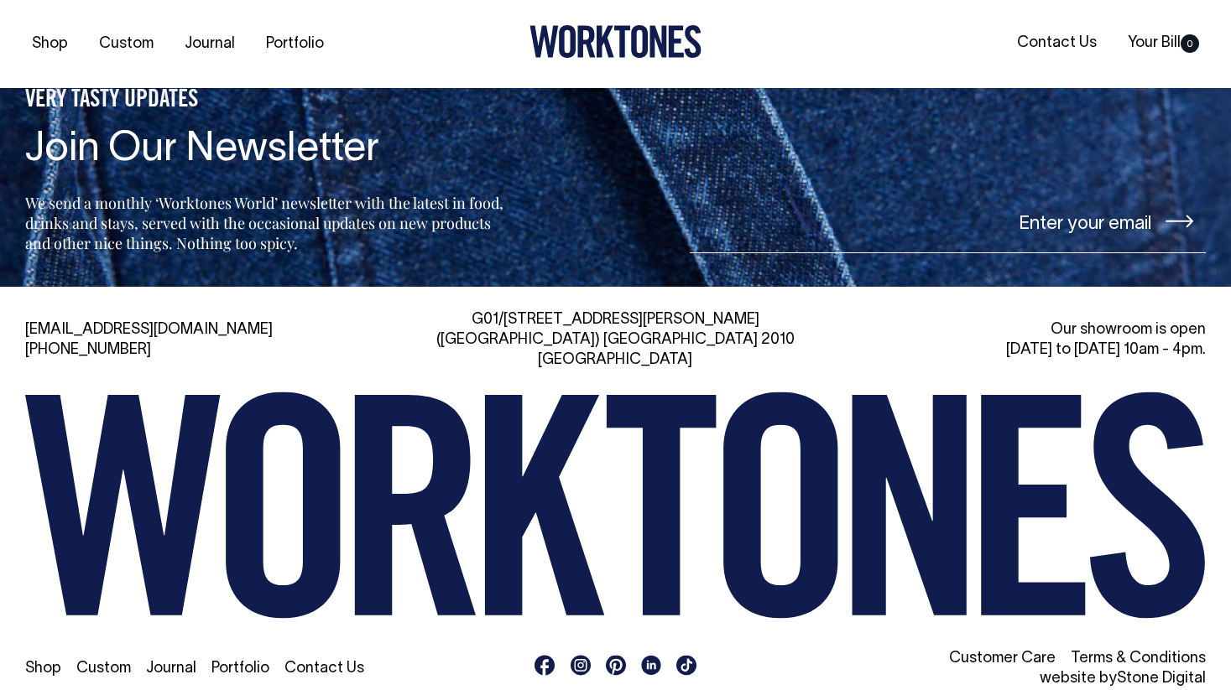
scroll to position [3573, 0]
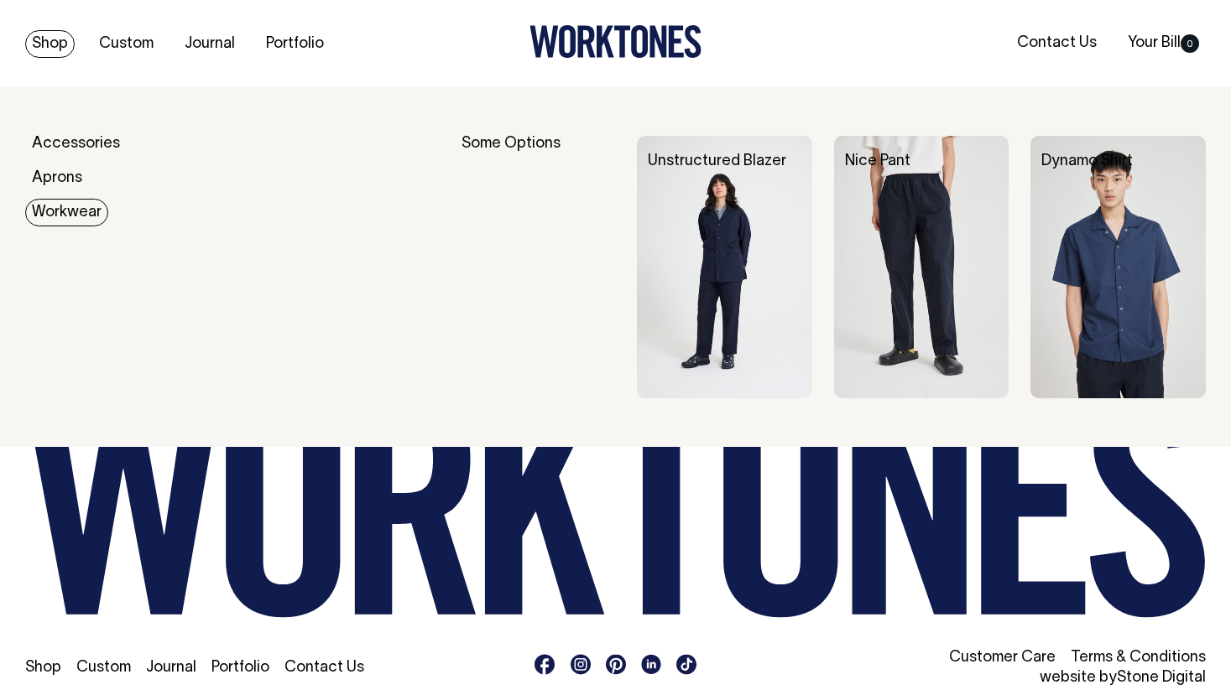
click at [66, 208] on link "Workwear" at bounding box center [66, 213] width 83 height 28
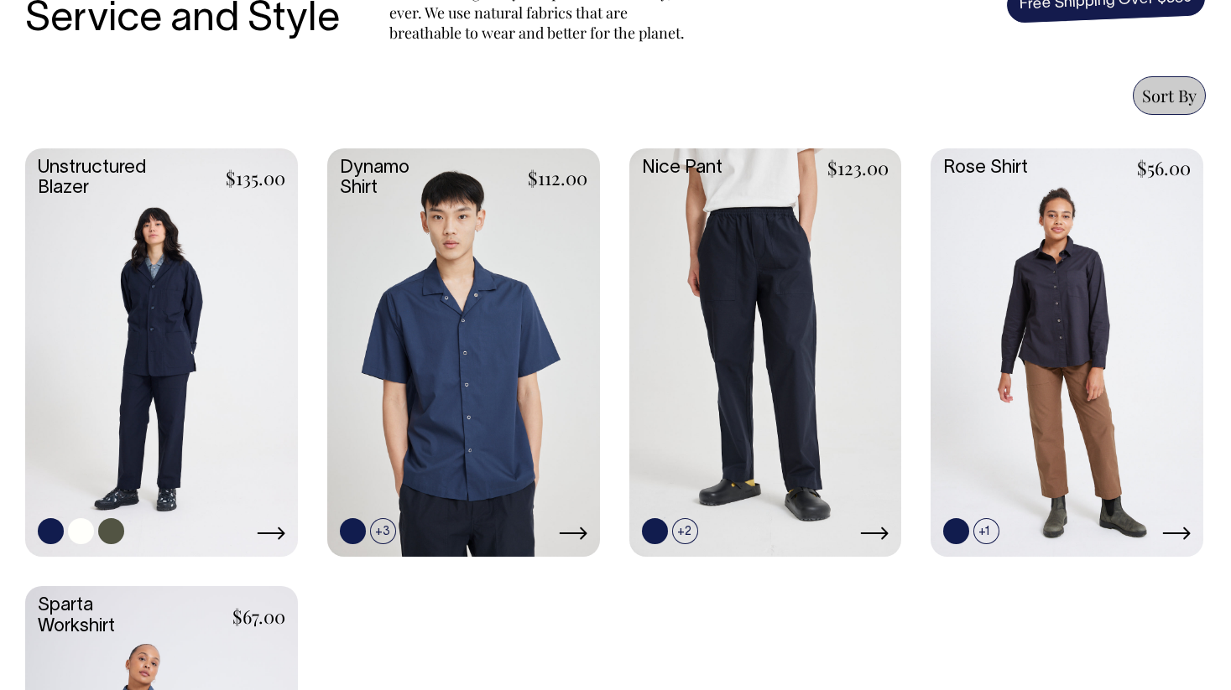
click at [180, 335] on link at bounding box center [161, 350] width 273 height 405
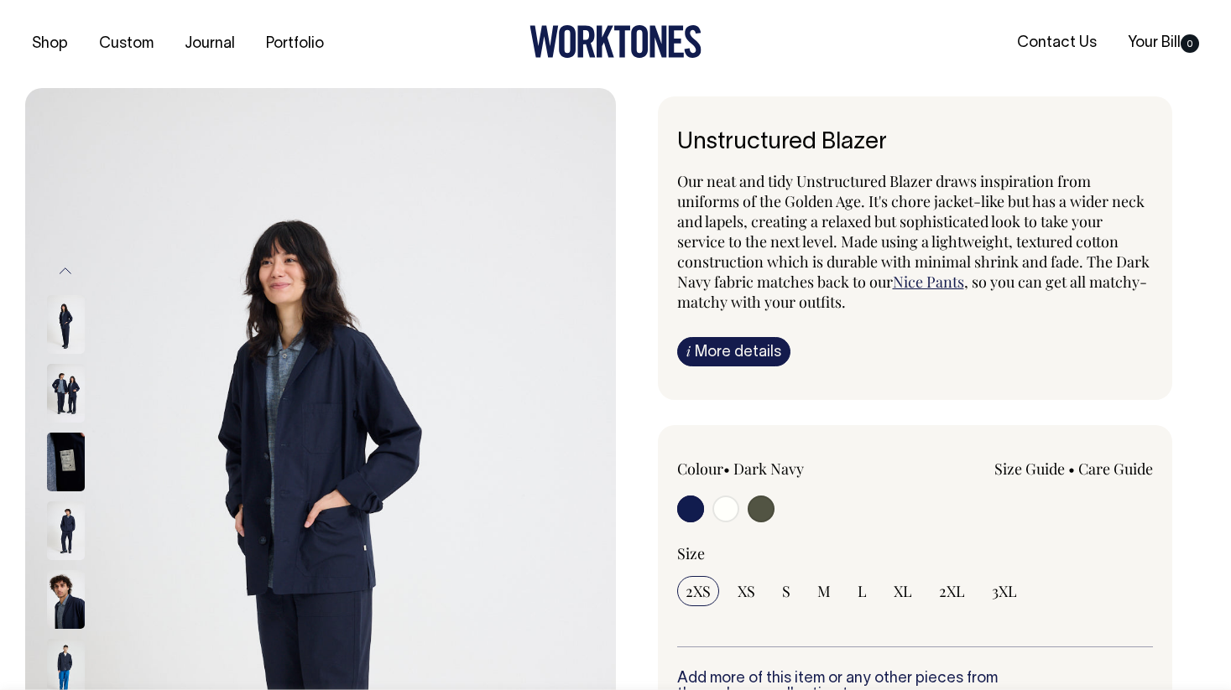
click at [62, 376] on img at bounding box center [66, 393] width 38 height 59
click at [60, 400] on img at bounding box center [66, 393] width 38 height 59
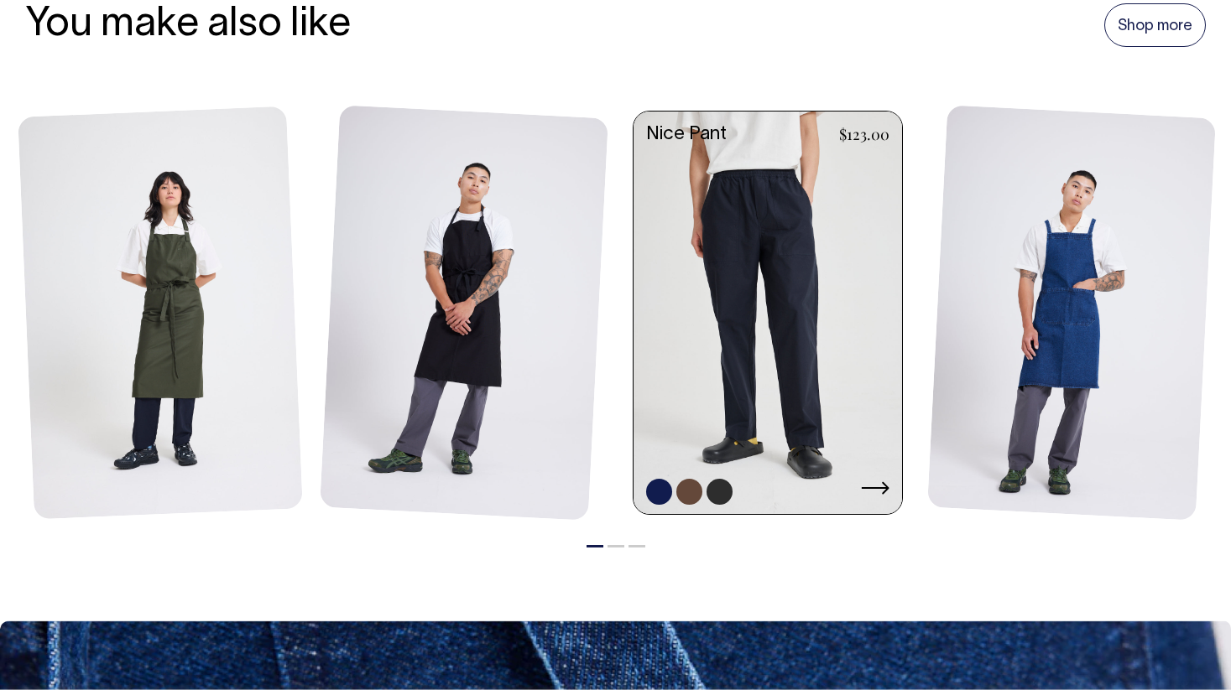
scroll to position [1940, 0]
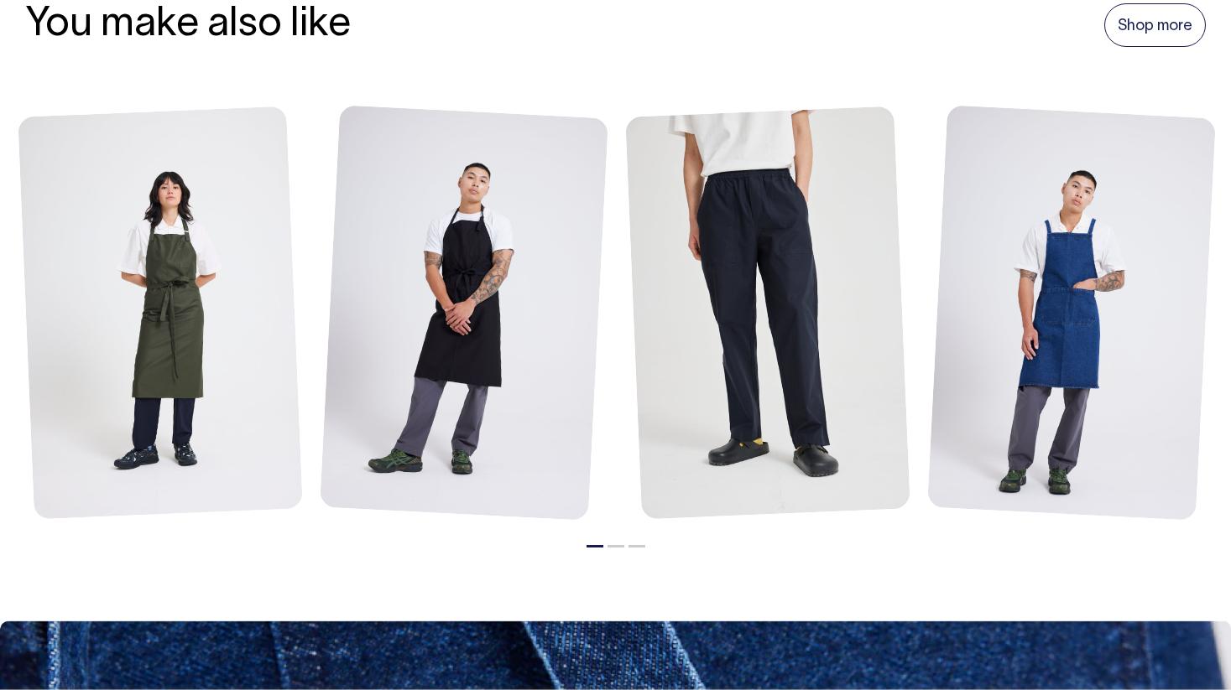
click at [612, 542] on li "2" at bounding box center [615, 542] width 17 height 20
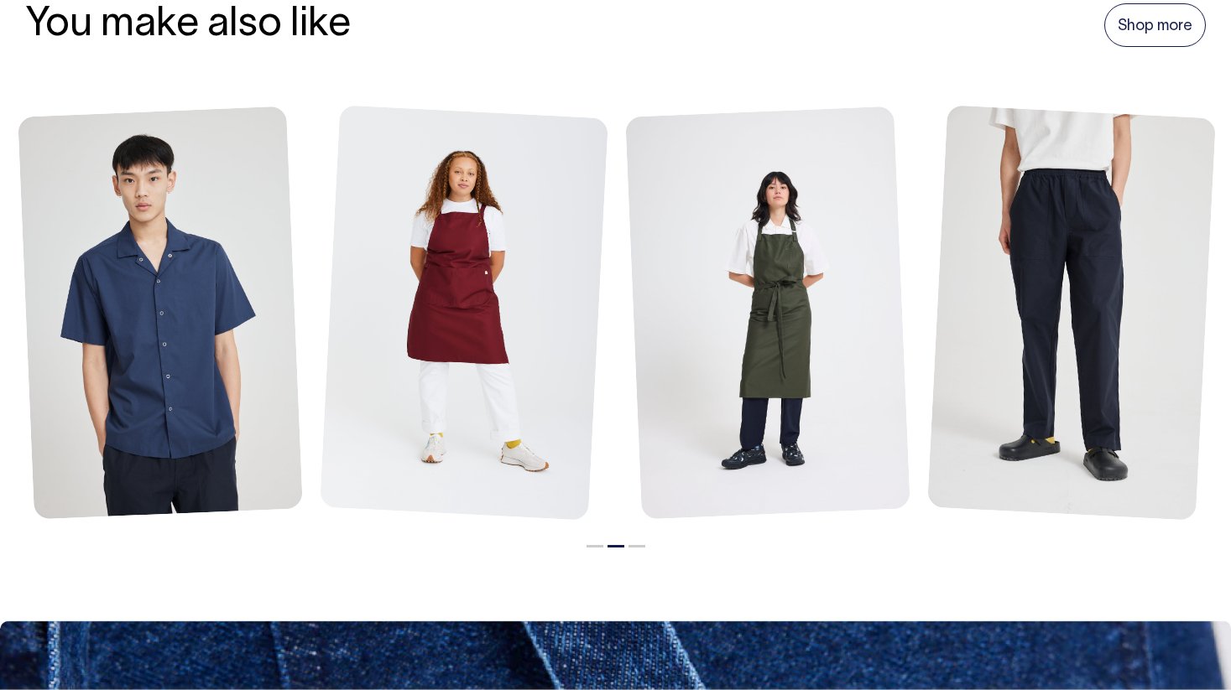
click at [639, 541] on li "3" at bounding box center [636, 542] width 17 height 20
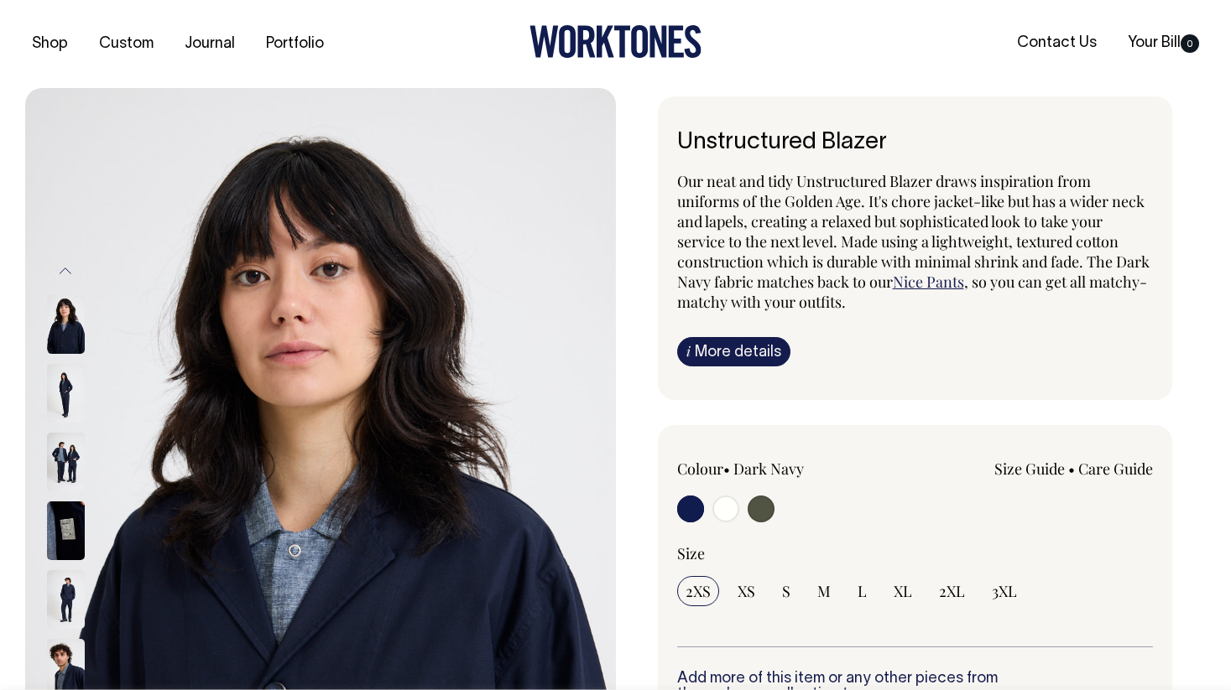
scroll to position [0, 0]
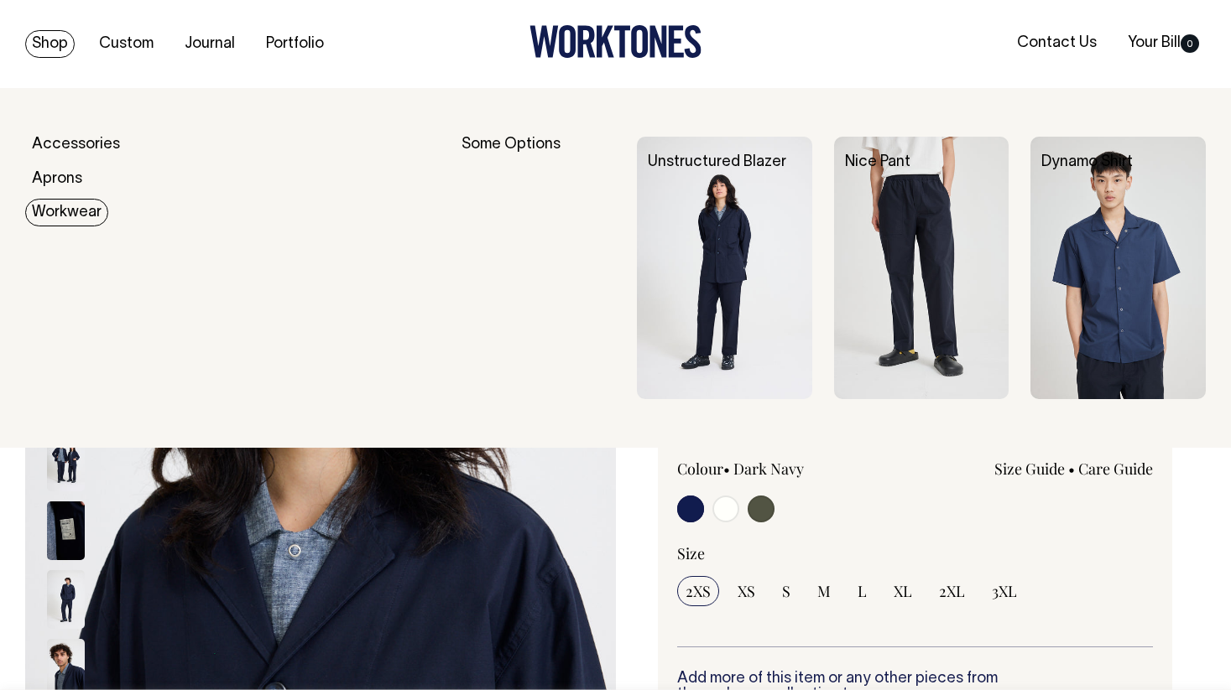
click at [68, 212] on link "Workwear" at bounding box center [66, 213] width 83 height 28
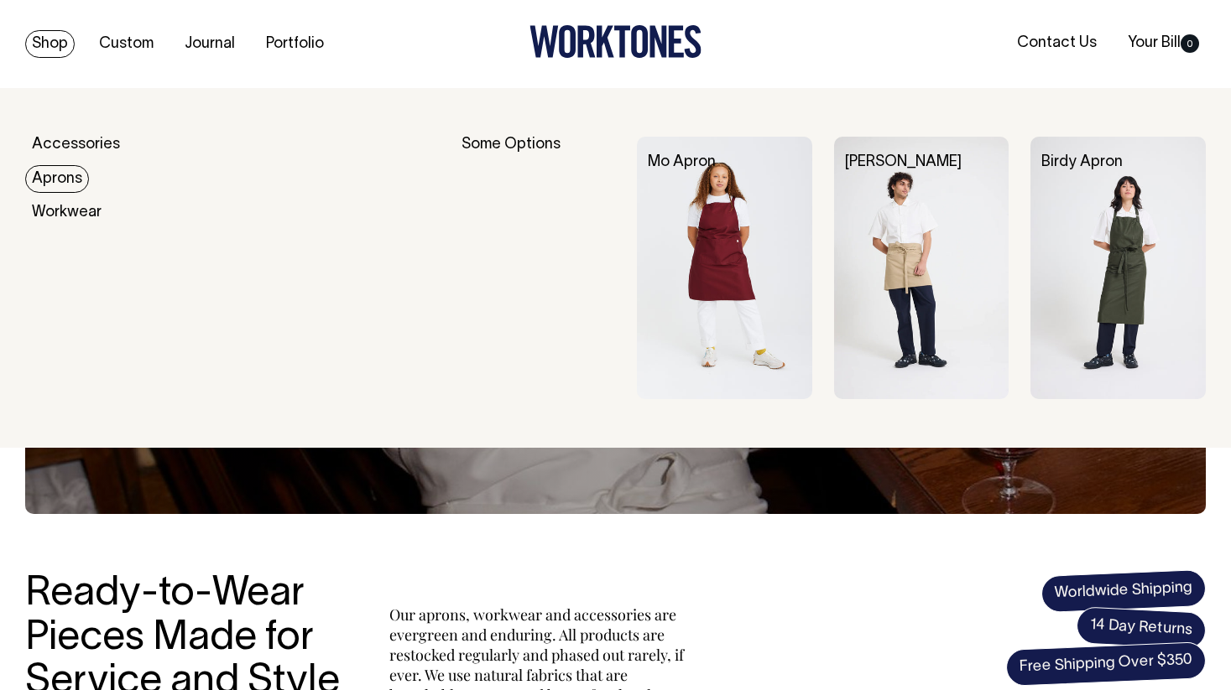
click at [70, 179] on link "Aprons" at bounding box center [57, 179] width 64 height 28
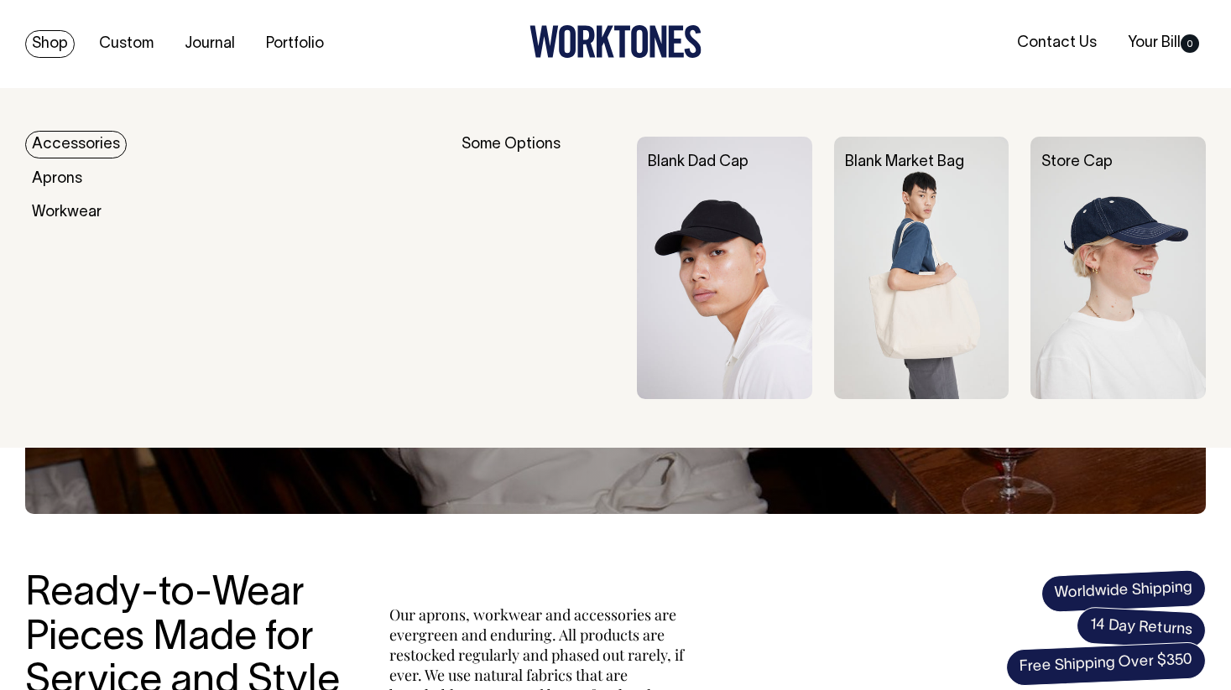
click at [76, 138] on link "Accessories" at bounding box center [76, 145] width 102 height 28
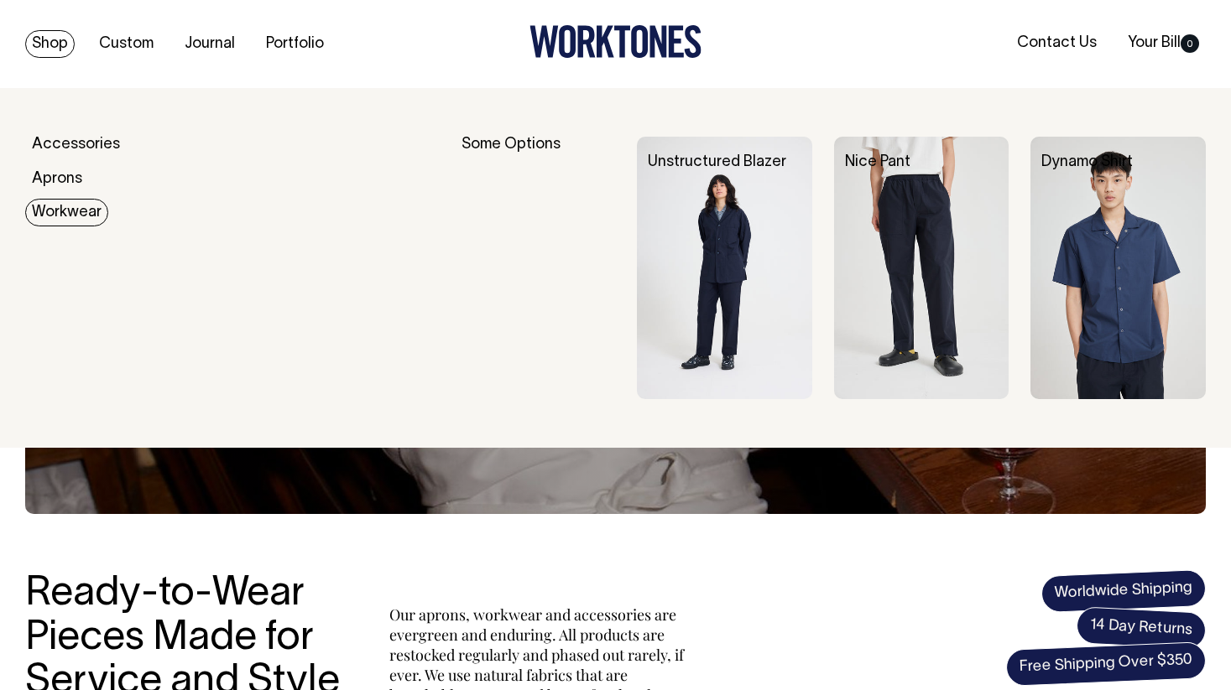
click at [65, 211] on link "Workwear" at bounding box center [66, 213] width 83 height 28
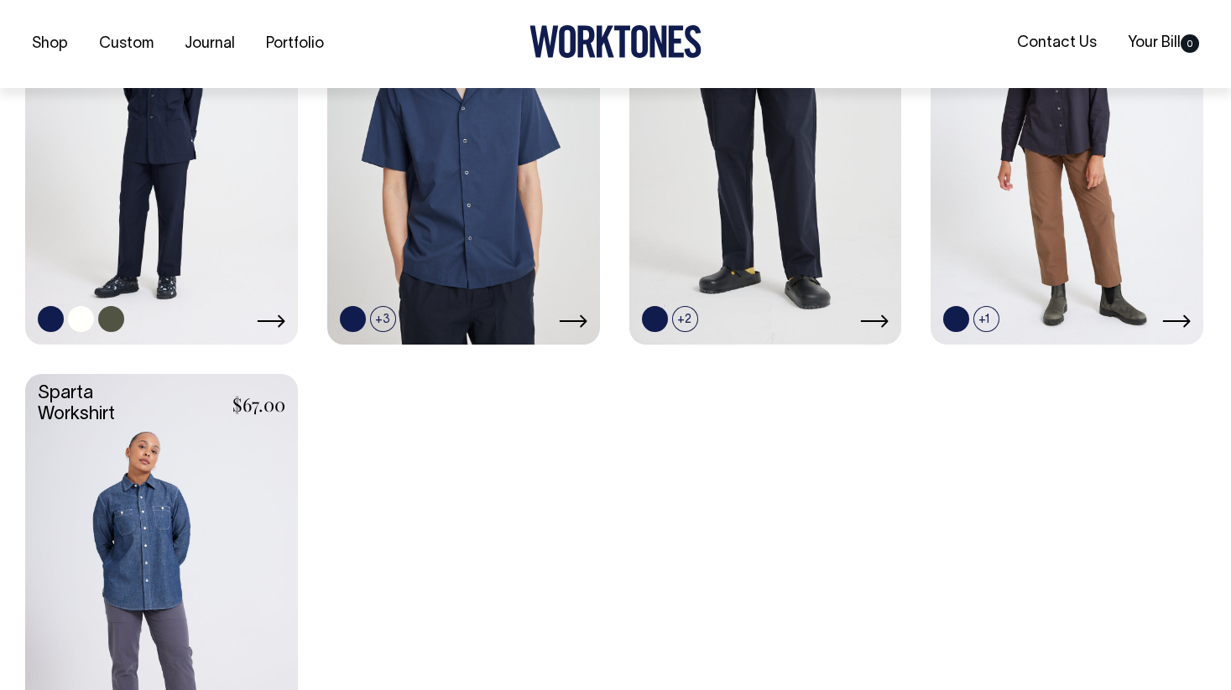
click at [166, 242] on link at bounding box center [161, 138] width 273 height 405
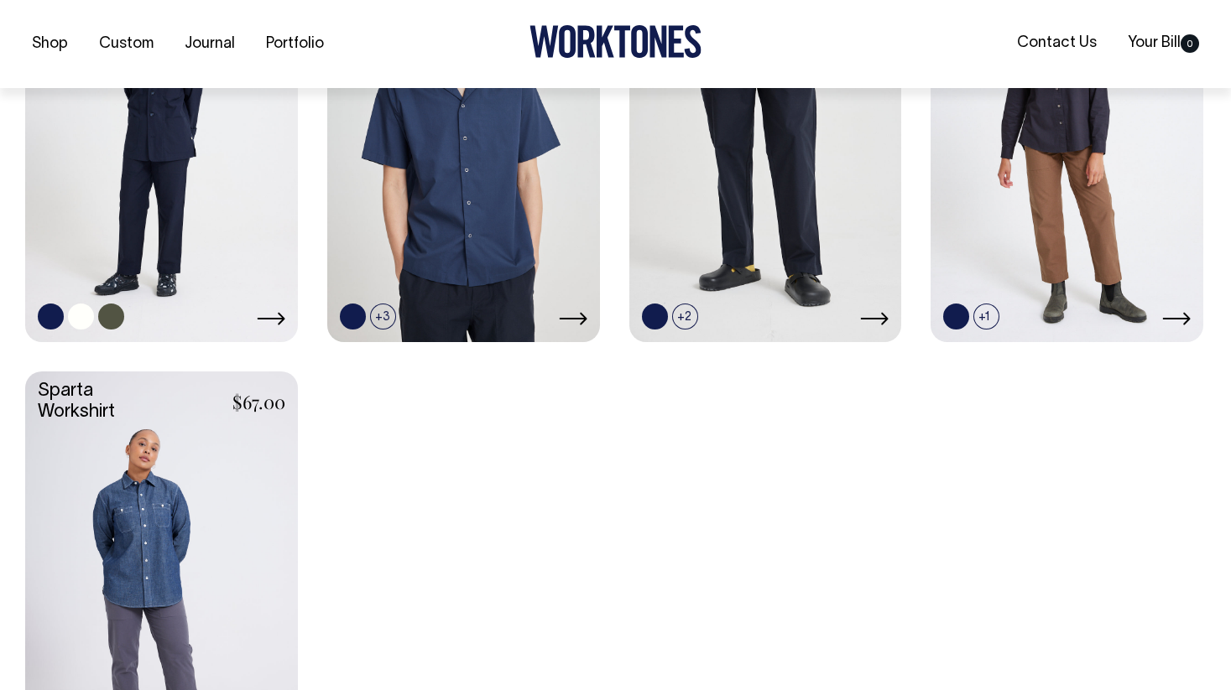
scroll to position [879, 0]
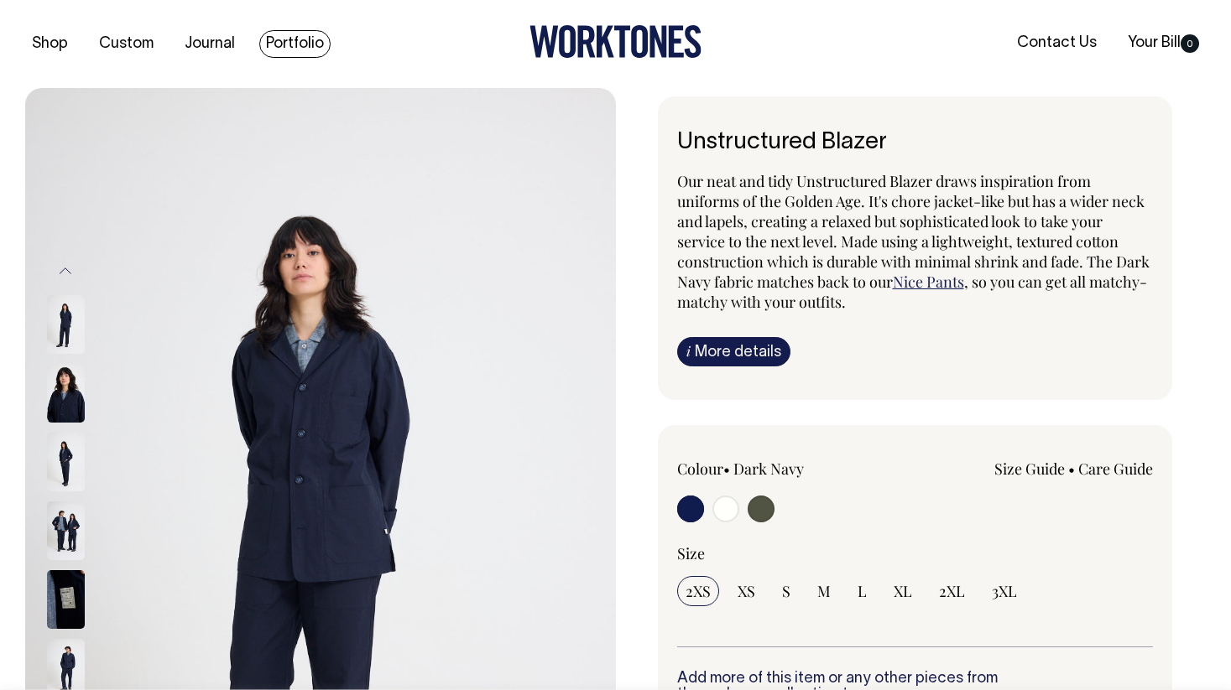
click at [268, 38] on link "Portfolio" at bounding box center [294, 44] width 71 height 28
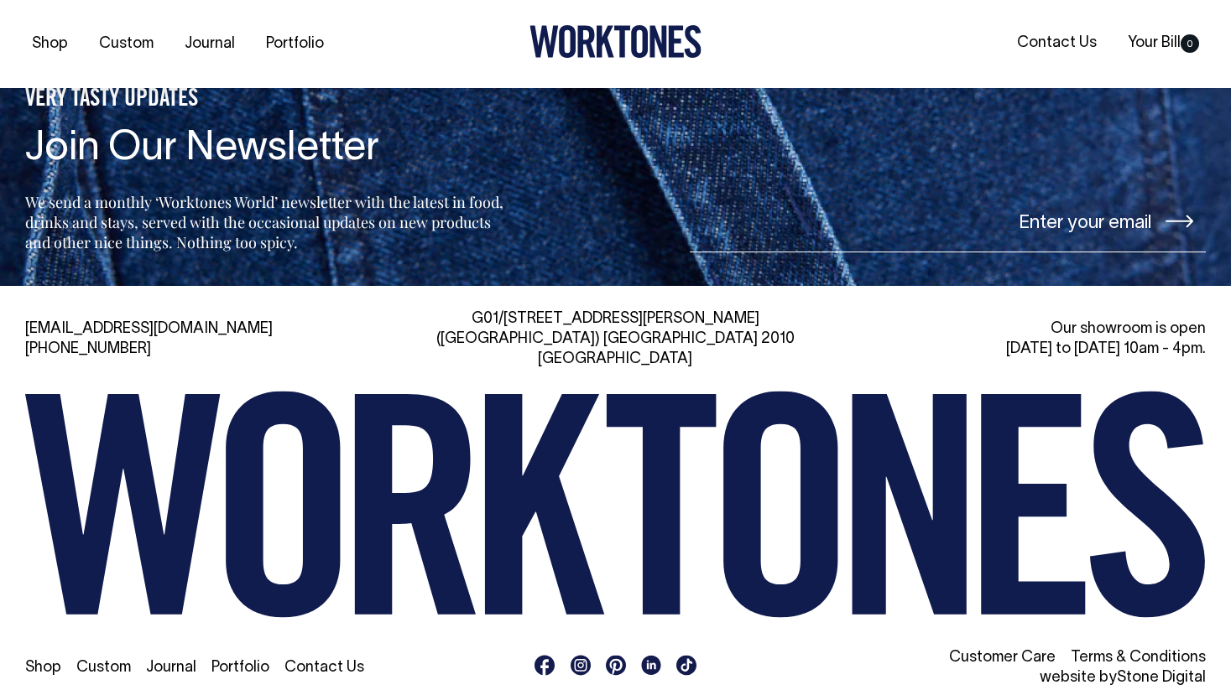
scroll to position [2351, 0]
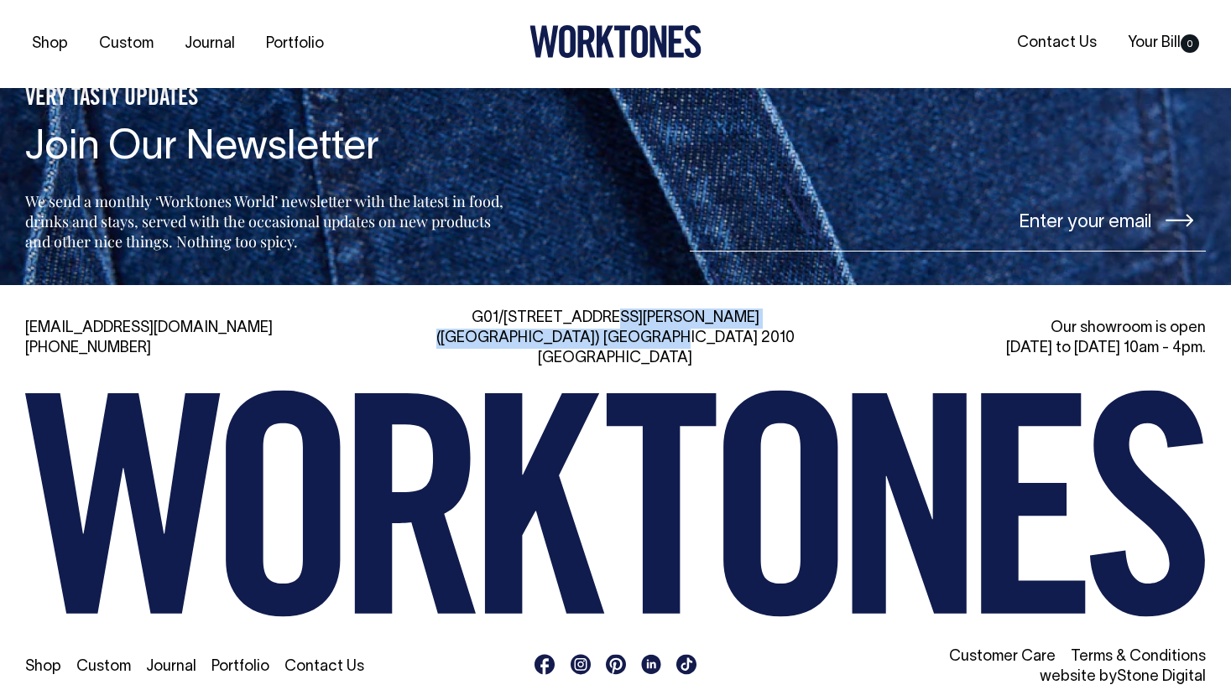
drag, startPoint x: 508, startPoint y: 315, endPoint x: 732, endPoint y: 336, distance: 224.1
click at [732, 336] on div "G01/[STREET_ADDRESS][PERSON_NAME]" at bounding box center [615, 339] width 377 height 60
